Goal: Transaction & Acquisition: Purchase product/service

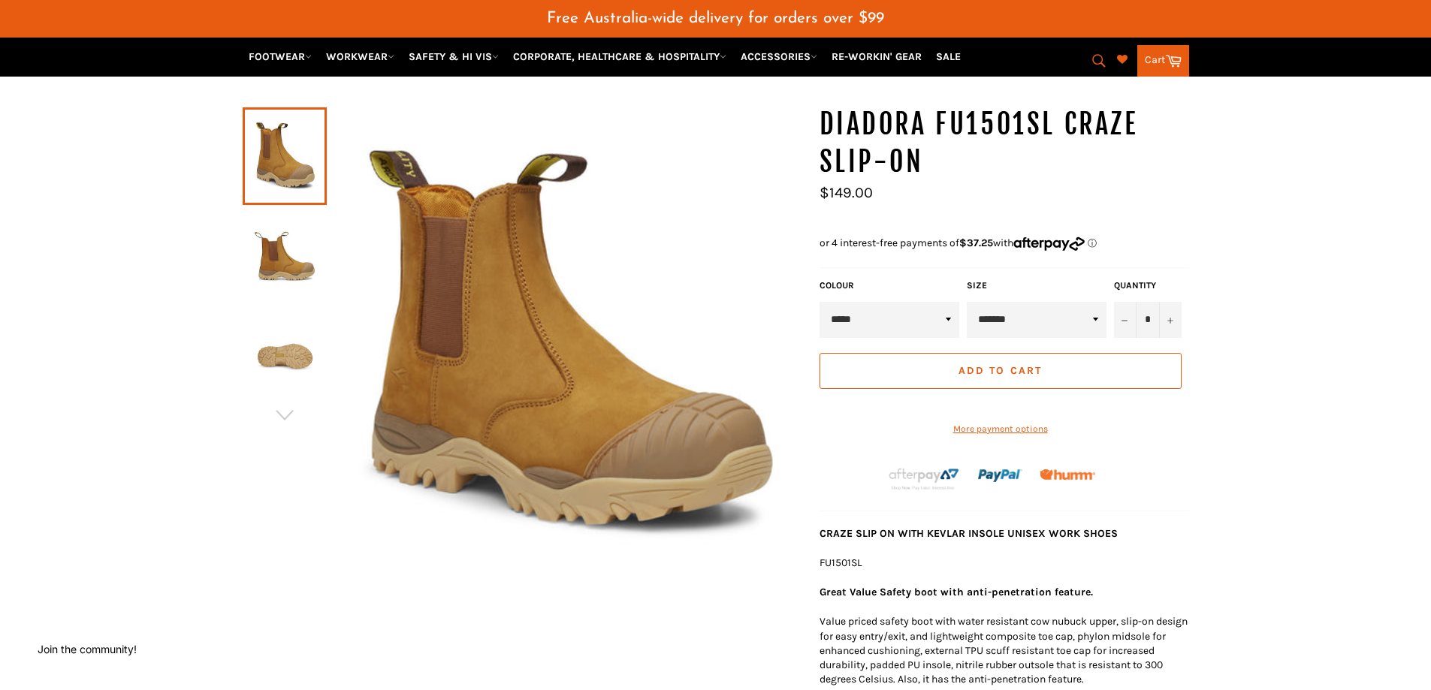
scroll to position [451, 0]
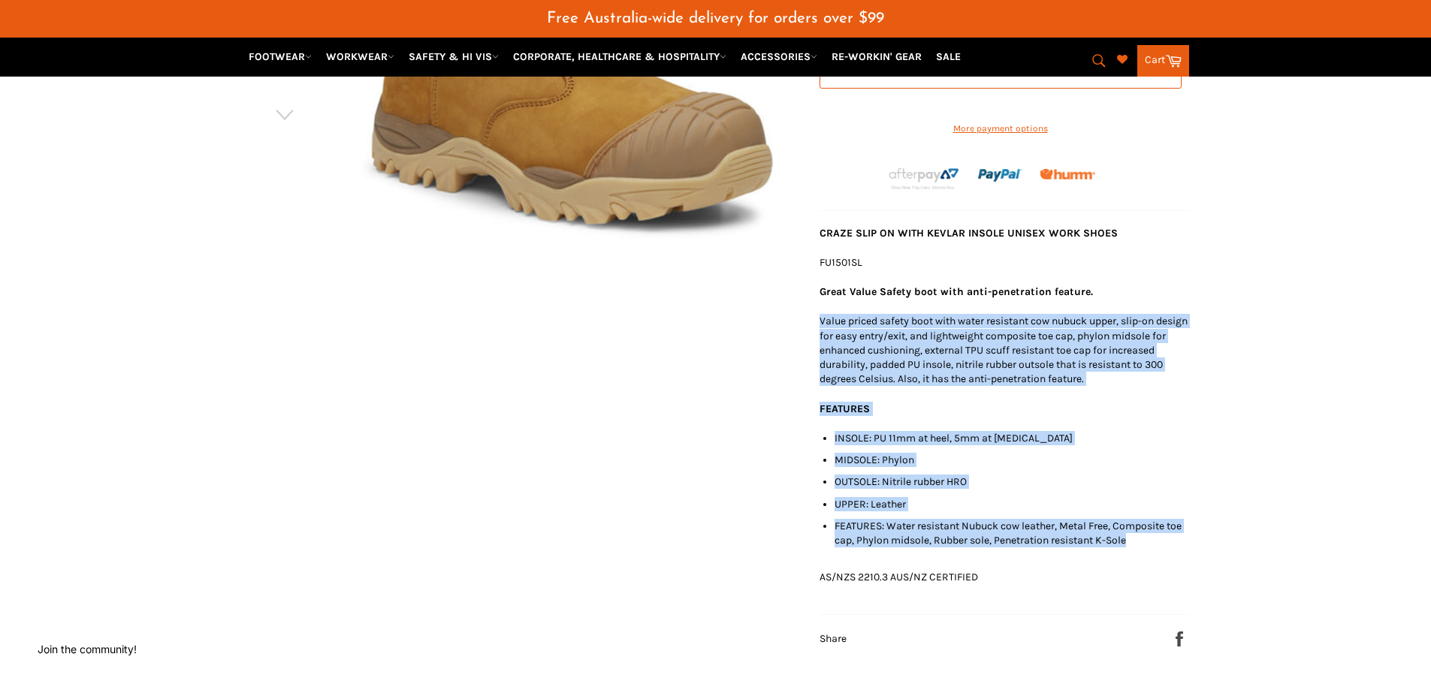
drag, startPoint x: 817, startPoint y: 340, endPoint x: 1227, endPoint y: 571, distance: 469.9
click at [1227, 571] on div "*" at bounding box center [715, 256] width 1431 height 903
copy div "Value priced safety boot with water resistant cow nubuck upper, slip-on design …"
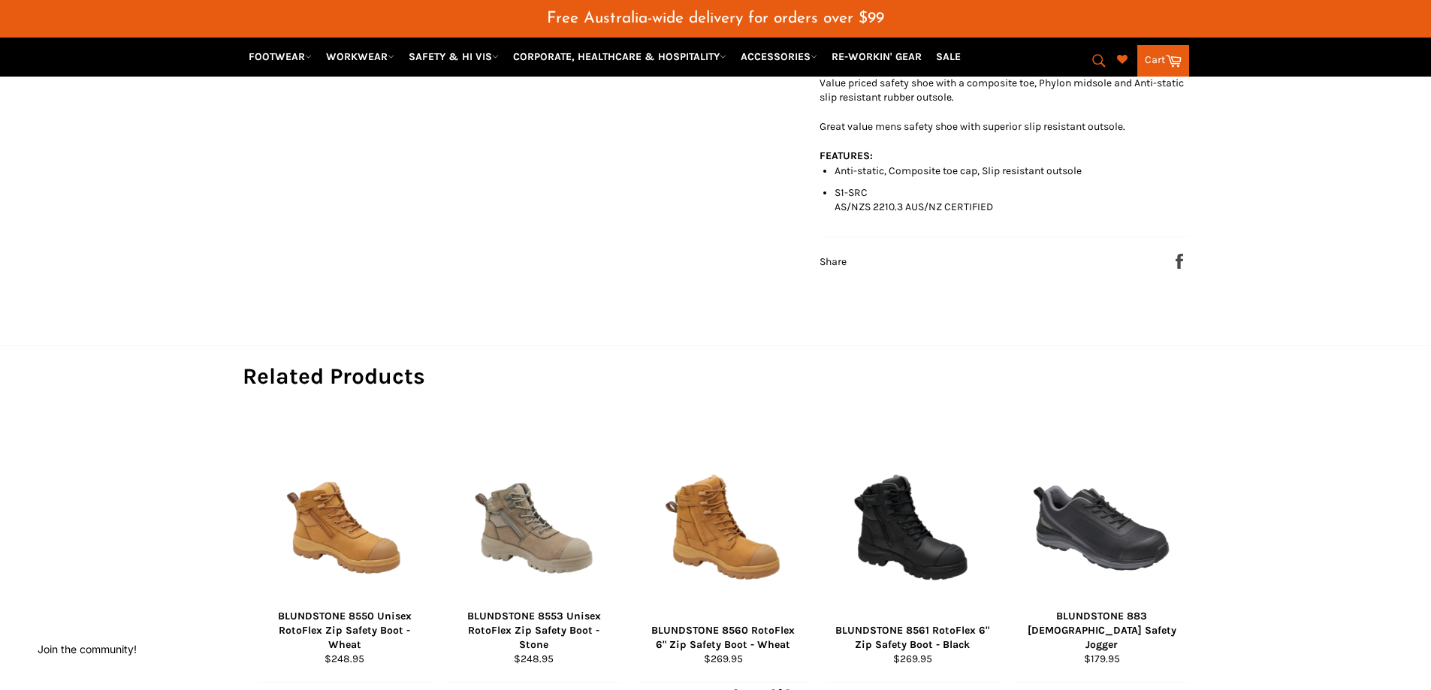
scroll to position [451, 0]
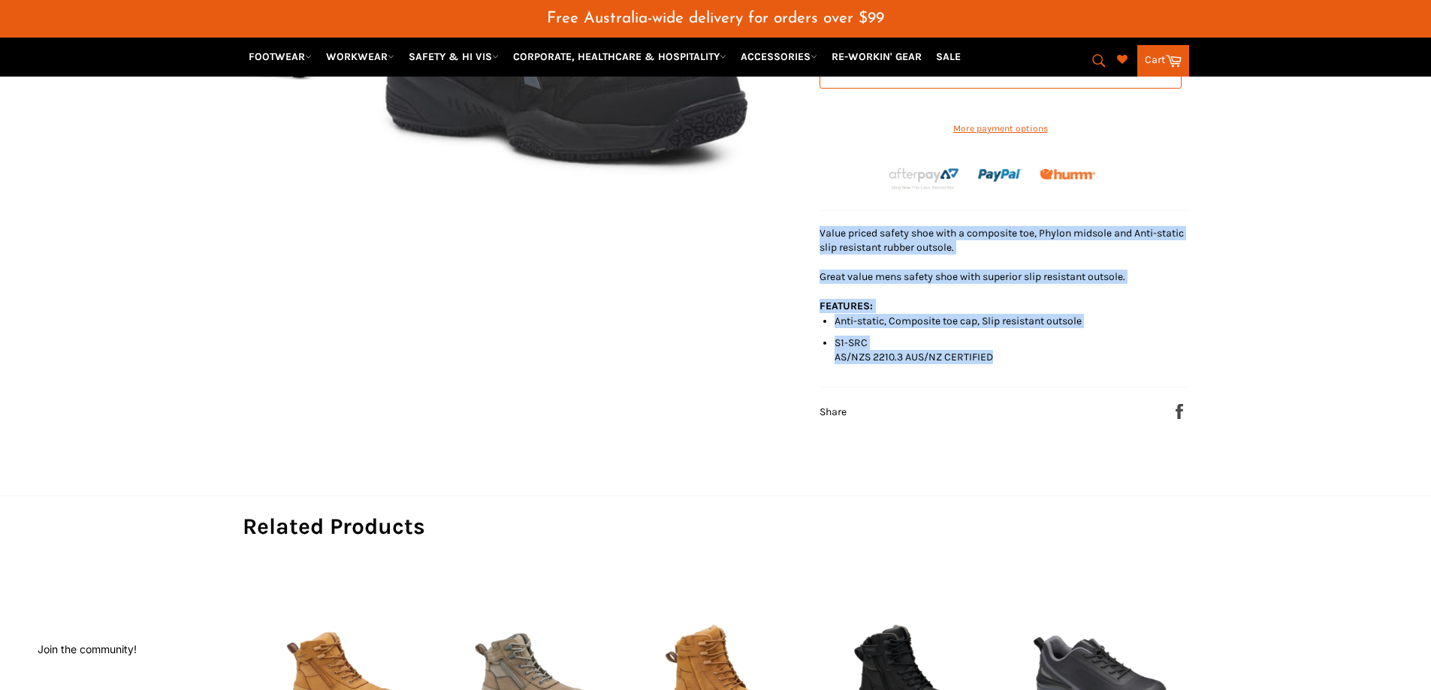
drag, startPoint x: 814, startPoint y: 255, endPoint x: 1061, endPoint y: 375, distance: 273.8
click at [1061, 375] on div "DIADORA N2114M COMFORT WORKER MEN'S JOGGER Sale Regular price $149.00 COLOUR **…" at bounding box center [997, 112] width 385 height 615
copy div "Value priced safety shoe with a composite toe, Phylon midsole and Anti-static s…"
